Goal: Find contact information: Obtain details needed to contact an individual or organization

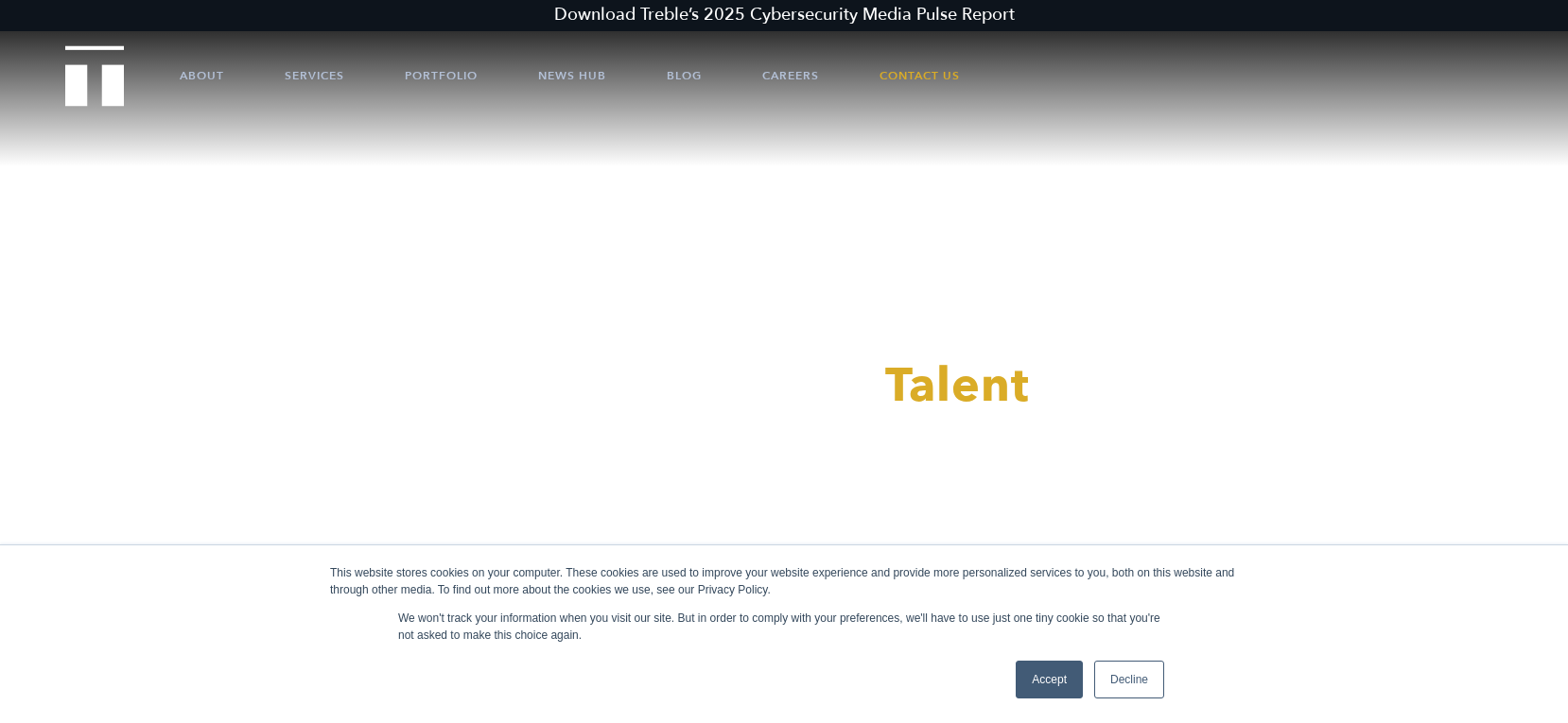
click at [1060, 688] on link "Accept" at bounding box center [1050, 680] width 67 height 37
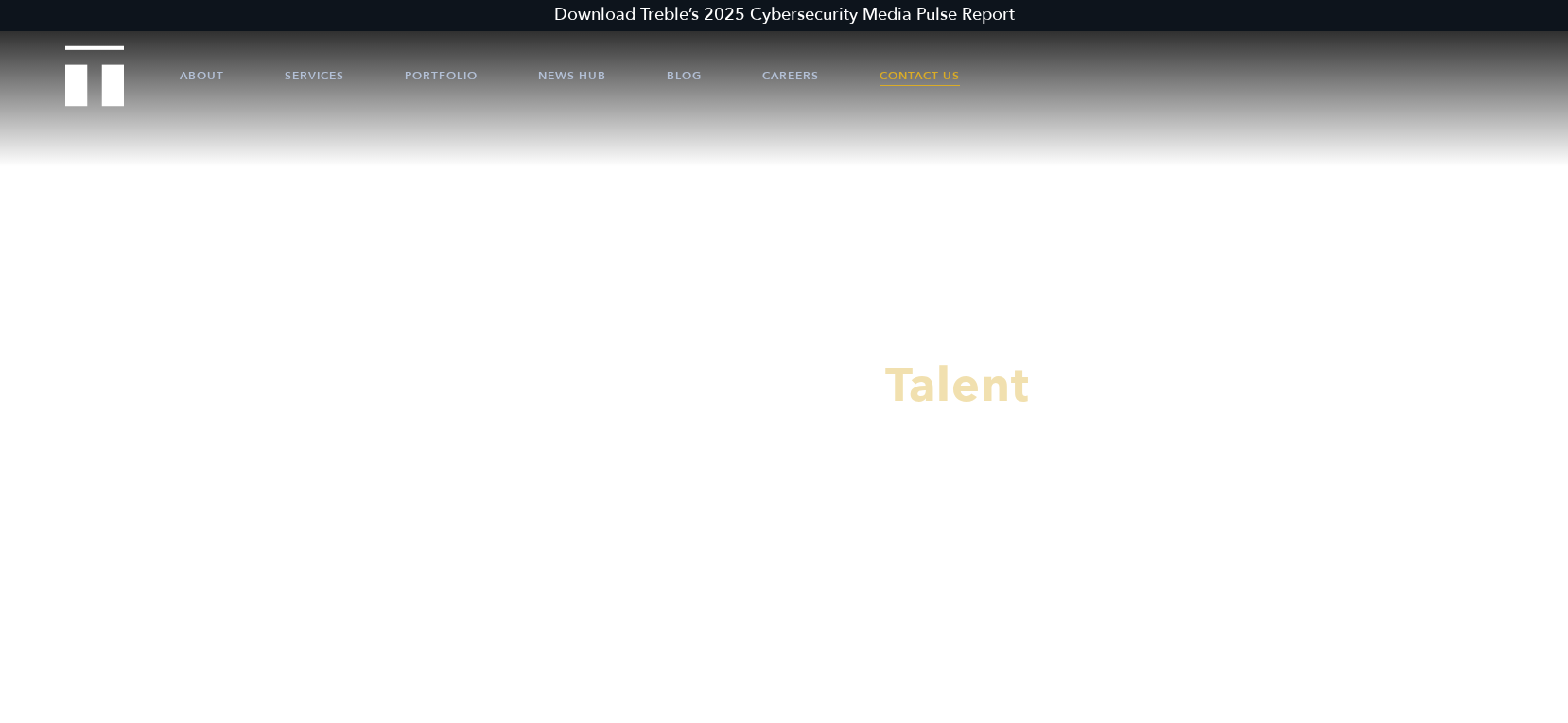
click at [914, 68] on link "Contact Us" at bounding box center [920, 76] width 81 height 57
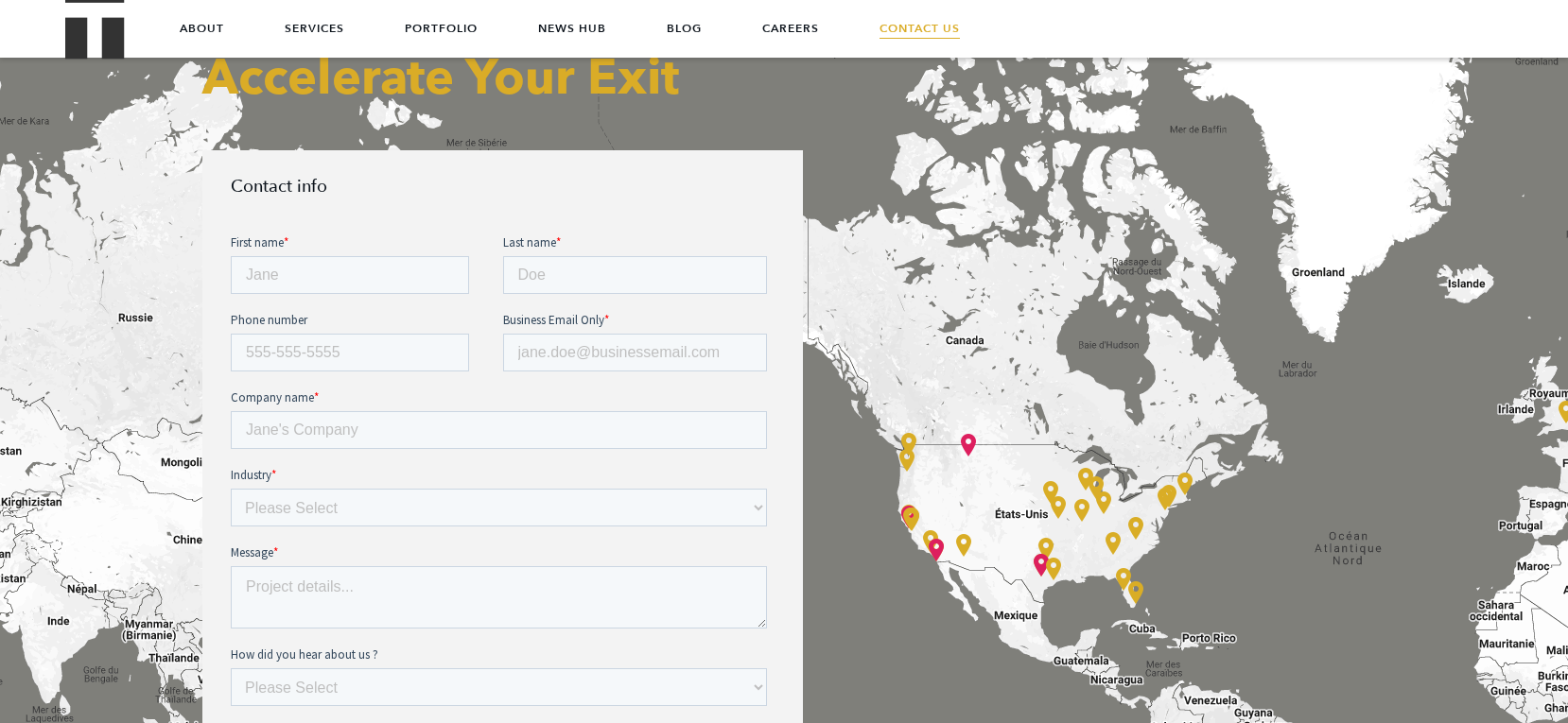
scroll to position [756, 0]
click at [358, 288] on input "First name *" at bounding box center [350, 275] width 239 height 37
type input "Lisa"
click at [540, 262] on input "Last name *" at bounding box center [636, 275] width 265 height 37
type input "Bouhanna"
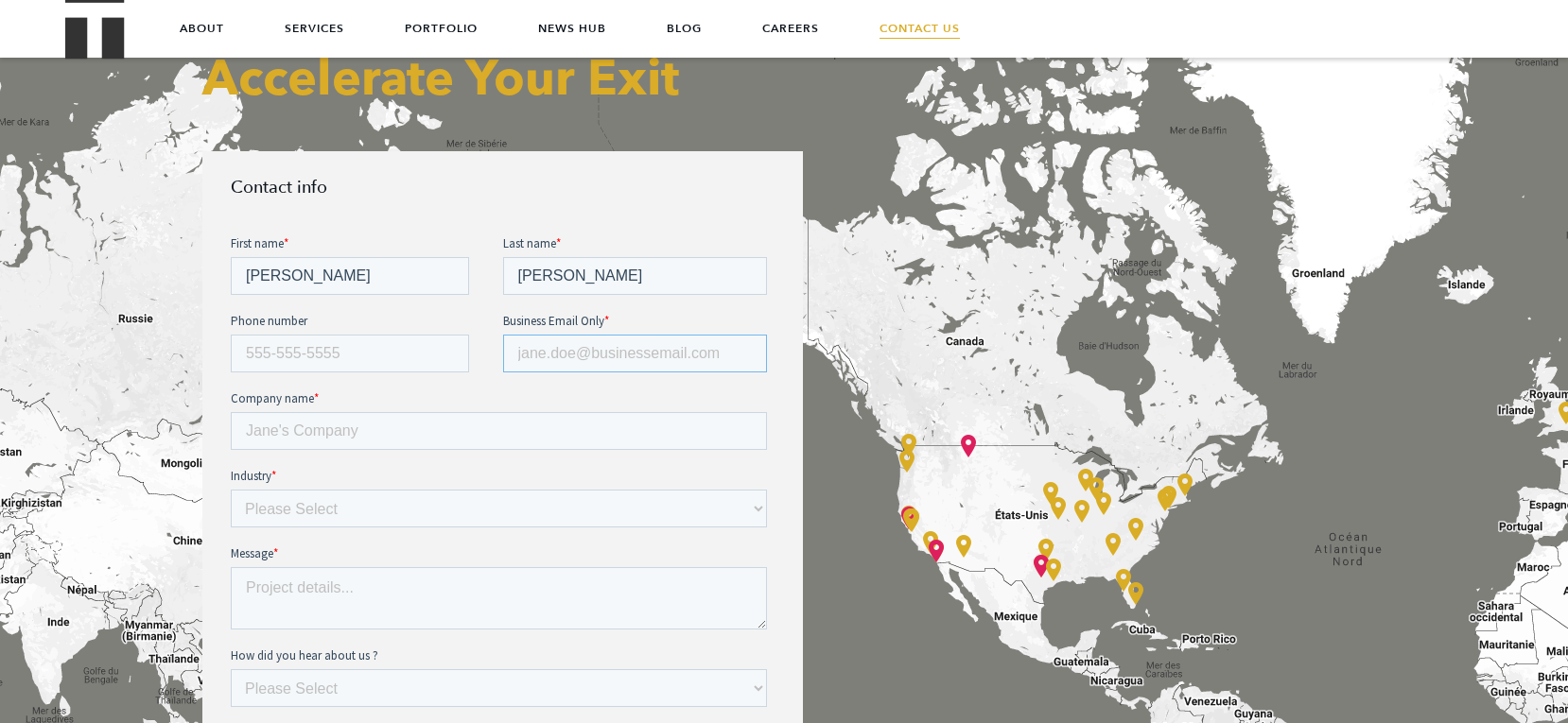
click at [547, 361] on input "Business Email Only *" at bounding box center [636, 353] width 265 height 37
